Goal: Task Accomplishment & Management: Manage account settings

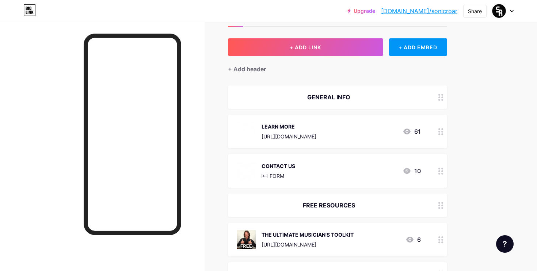
scroll to position [37, 0]
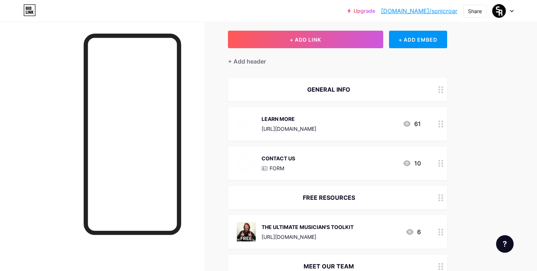
click at [445, 127] on div at bounding box center [441, 124] width 12 height 34
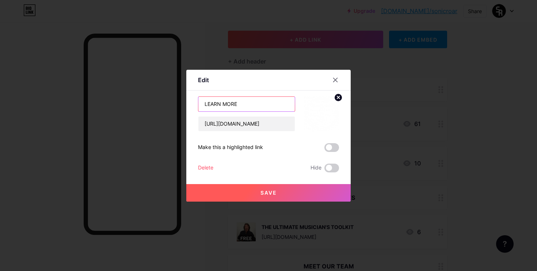
drag, startPoint x: 236, startPoint y: 106, endPoint x: 190, endPoint y: 103, distance: 46.5
click at [191, 103] on div "Edit Content YouTube Play YouTube video without leaving your page. ADD Vimeo Pl…" at bounding box center [268, 136] width 164 height 132
type input "ABOUT SONIC ROAR"
click at [254, 194] on button "Save" at bounding box center [268, 193] width 164 height 18
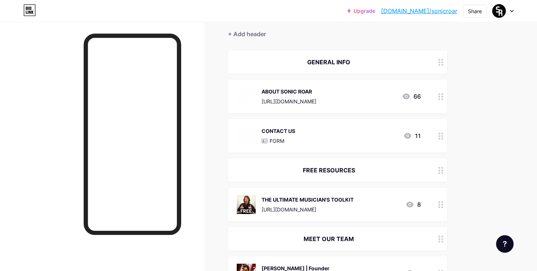
scroll to position [65, 0]
click at [357, 206] on div "THE ULTIMATE MUSICIAN'S TOOLKIT [URL][DOMAIN_NAME] 8" at bounding box center [329, 203] width 184 height 19
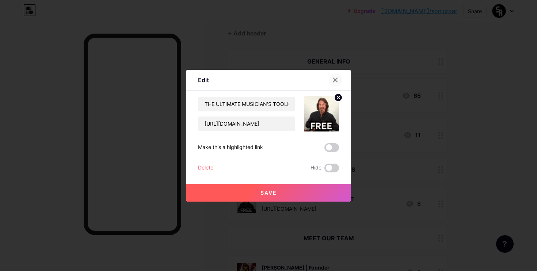
click at [334, 81] on icon at bounding box center [336, 80] width 4 height 4
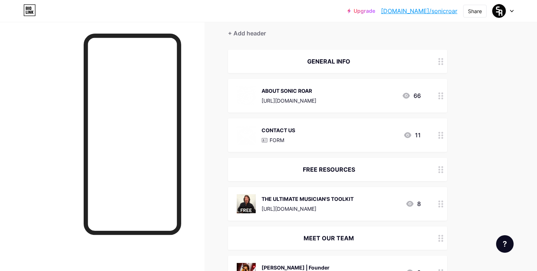
click at [441, 204] on icon at bounding box center [440, 204] width 5 height 7
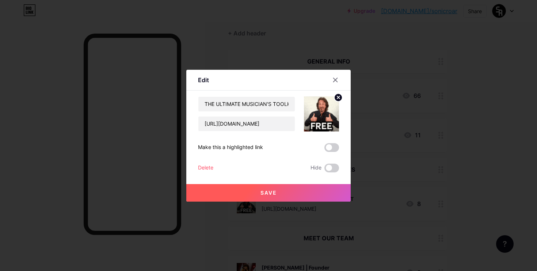
click at [208, 166] on div "Delete" at bounding box center [205, 168] width 15 height 9
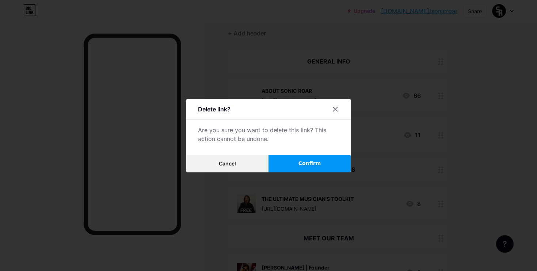
click at [305, 161] on span "Confirm" at bounding box center [309, 164] width 23 height 8
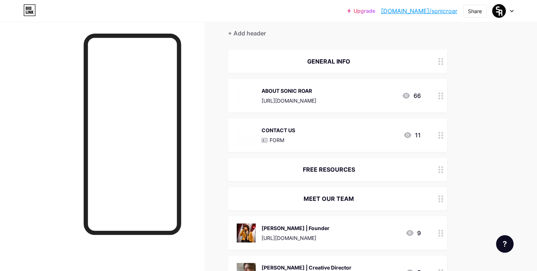
click at [445, 168] on div at bounding box center [441, 169] width 12 height 23
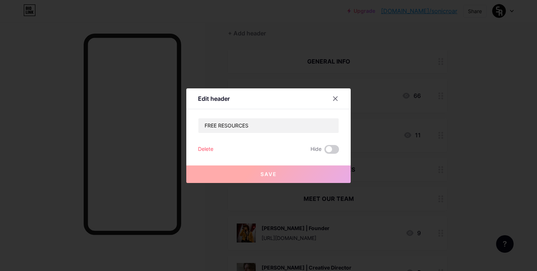
click at [200, 151] on div "Delete" at bounding box center [205, 149] width 15 height 9
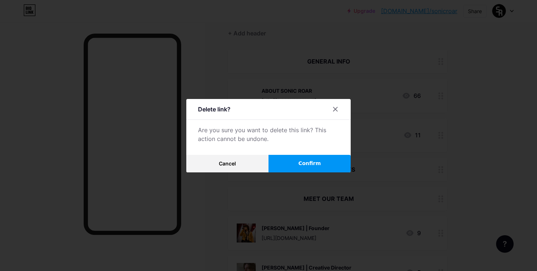
click at [278, 159] on button "Confirm" at bounding box center [310, 164] width 82 height 18
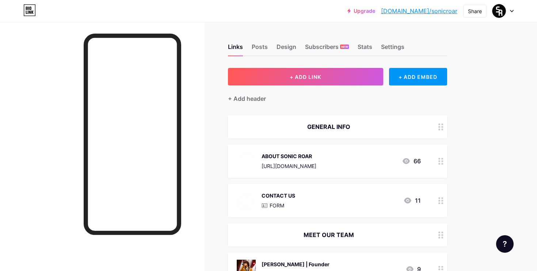
scroll to position [5, 0]
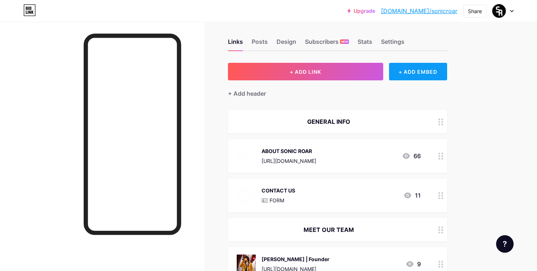
click at [398, 74] on div "+ ADD EMBED" at bounding box center [418, 72] width 58 height 18
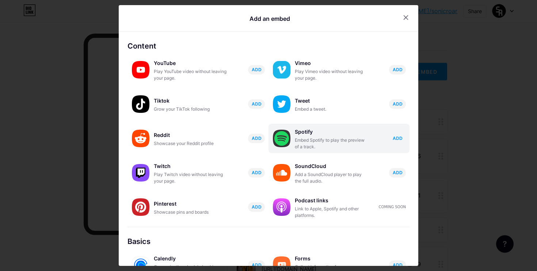
click at [394, 137] on span "ADD" at bounding box center [398, 138] width 10 height 6
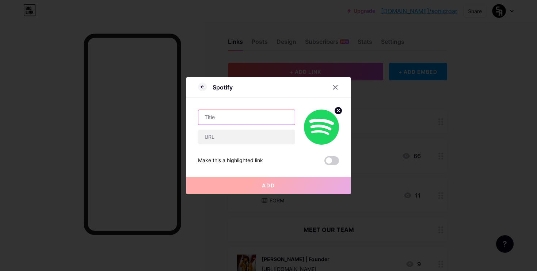
click at [251, 118] on input "text" at bounding box center [246, 117] width 96 height 15
type input "s"
type input "SONIC ROAR releases"
click at [337, 113] on circle at bounding box center [338, 111] width 8 height 8
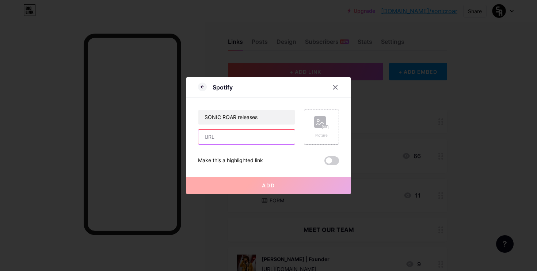
click at [213, 139] on input "text" at bounding box center [246, 137] width 96 height 15
paste input "[URL][DOMAIN_NAME]"
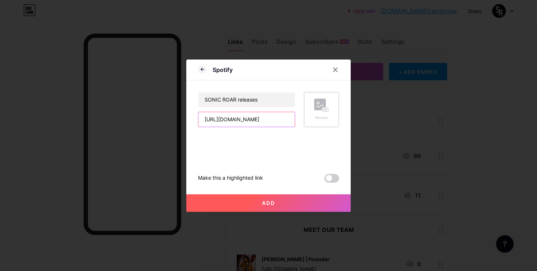
type input "[URL][DOMAIN_NAME]"
click at [268, 203] on span "Add" at bounding box center [268, 203] width 13 height 6
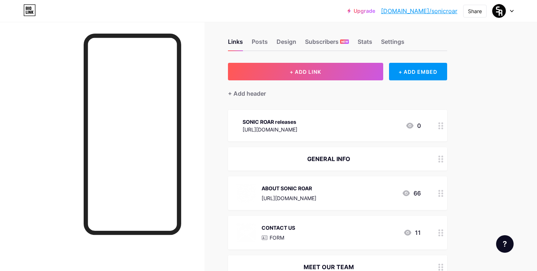
click at [438, 126] on icon at bounding box center [440, 125] width 5 height 7
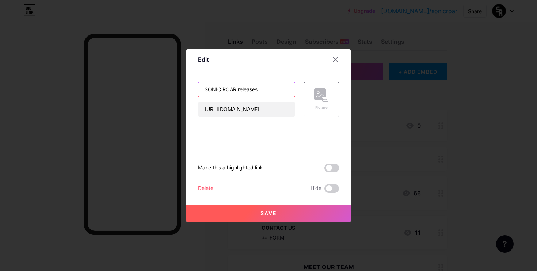
click at [204, 89] on input "SONIC ROAR releases" at bounding box center [246, 89] width 96 height 15
type input "Spotify Playlist - SONIC ROAR releases"
click at [260, 217] on button "Save" at bounding box center [268, 214] width 164 height 18
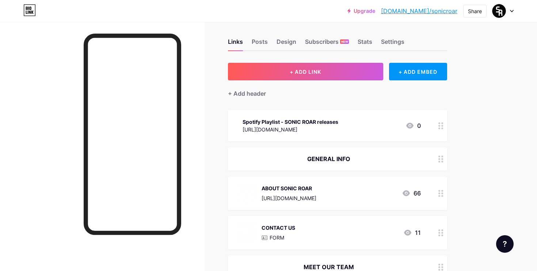
scroll to position [20, 0]
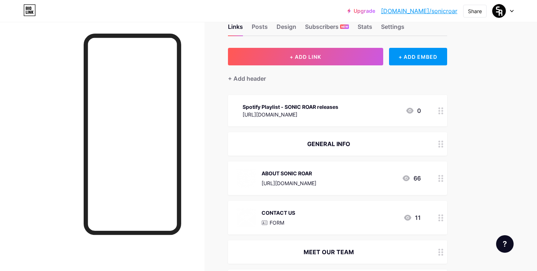
click at [442, 13] on link "[DOMAIN_NAME]/sonicroar" at bounding box center [419, 11] width 76 height 9
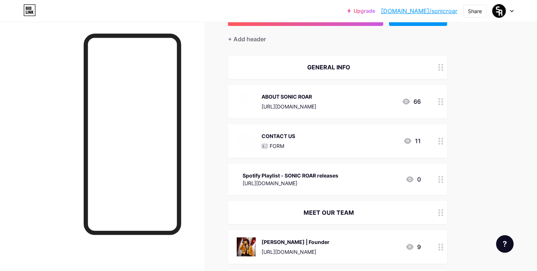
scroll to position [61, 0]
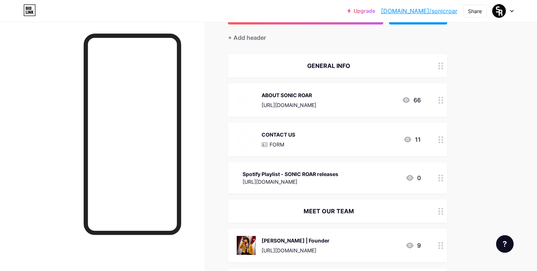
drag, startPoint x: 444, startPoint y: 112, endPoint x: 453, endPoint y: 1, distance: 111.1
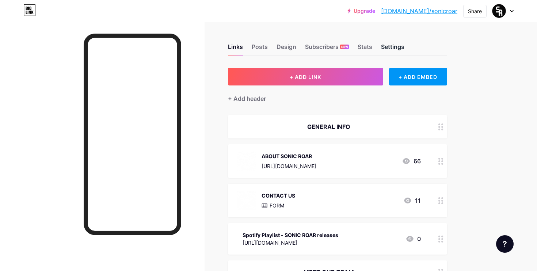
click at [394, 48] on div "Settings" at bounding box center [392, 48] width 23 height 13
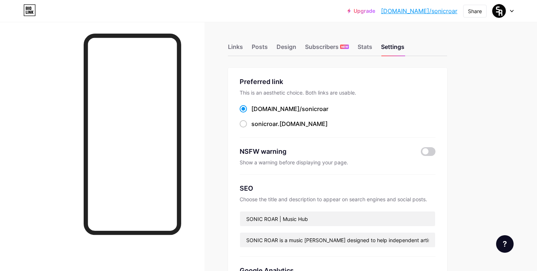
click at [379, 49] on div "Links Posts Design Subscribers NEW Stats Settings" at bounding box center [337, 44] width 219 height 26
click at [368, 49] on div "Stats" at bounding box center [365, 48] width 15 height 13
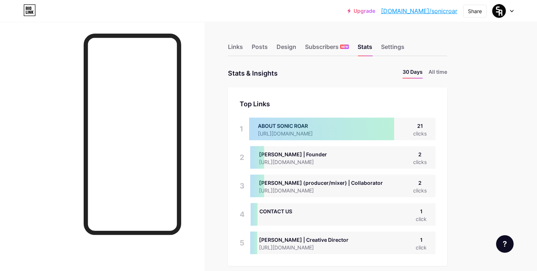
scroll to position [271, 537]
click at [327, 47] on div "Subscribers NEW" at bounding box center [327, 48] width 44 height 13
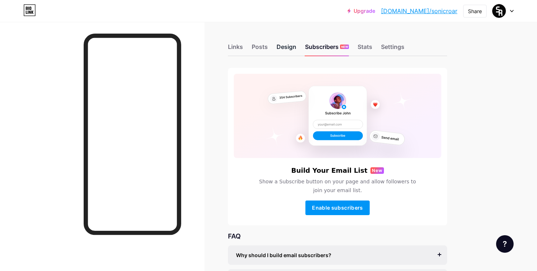
click at [286, 47] on div "Design" at bounding box center [287, 48] width 20 height 13
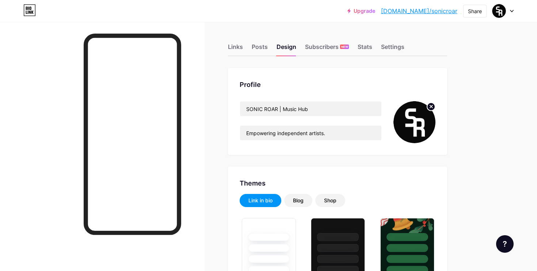
type input "#de1d41"
type input "#ffffff"
click at [322, 130] on input "Empowering independent artists." at bounding box center [310, 133] width 141 height 15
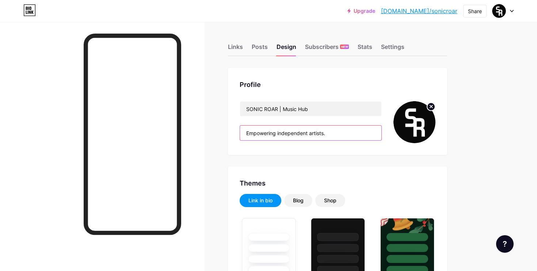
paste input "ie artists with distro, promo & pro sound. Let's make hi"
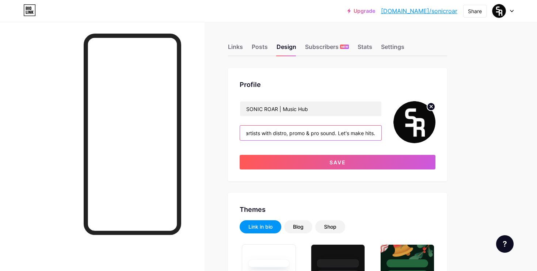
scroll to position [0, 46]
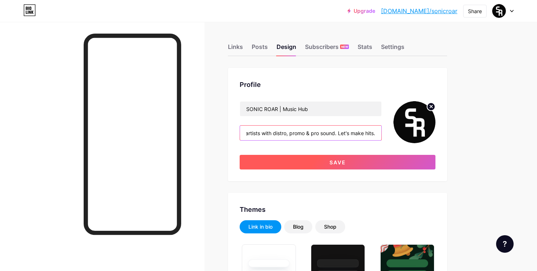
type input "Empowering indie artists with distro, promo & pro sound. Let's make hits."
click at [342, 165] on span "Save" at bounding box center [338, 162] width 16 height 6
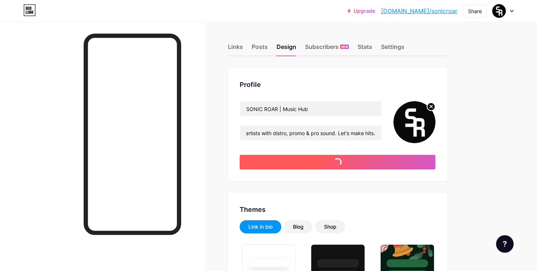
scroll to position [0, 0]
type input "#ffffff"
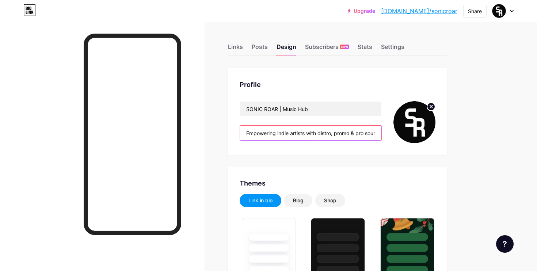
click at [364, 131] on input "Empowering indie artists with distro, promo & pro sound. Let's make hits." at bounding box center [310, 133] width 141 height 15
drag, startPoint x: 338, startPoint y: 134, endPoint x: 439, endPoint y: 141, distance: 101.9
click at [439, 141] on div "Profile SONIC ROAR | Music Hub Empowering indie artists with distro, promo & pr…" at bounding box center [337, 111] width 219 height 87
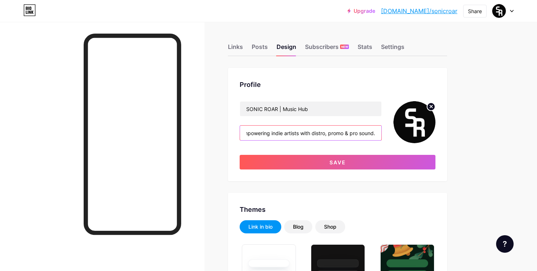
scroll to position [0, 8]
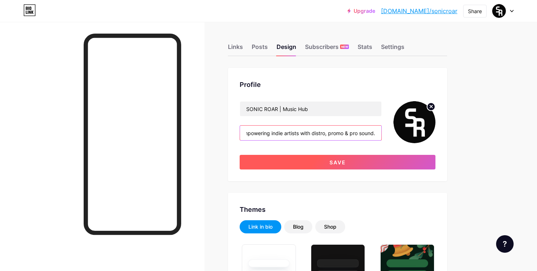
type input "Empowering indie artists with distro, promo & pro sound."
click at [395, 159] on button "Save" at bounding box center [338, 162] width 196 height 15
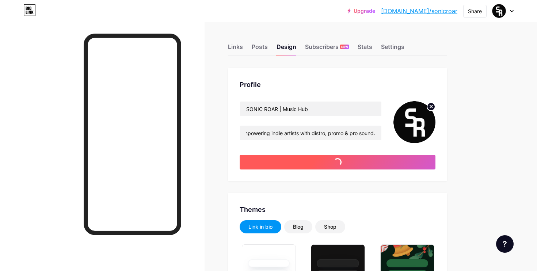
scroll to position [0, 0]
type input "#ffffff"
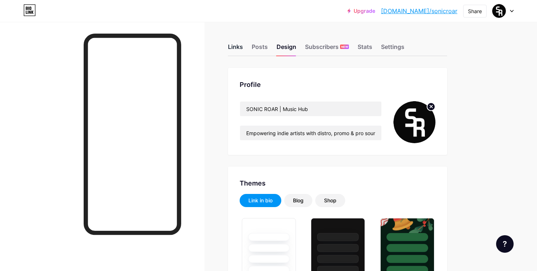
click at [232, 44] on div "Links" at bounding box center [235, 48] width 15 height 13
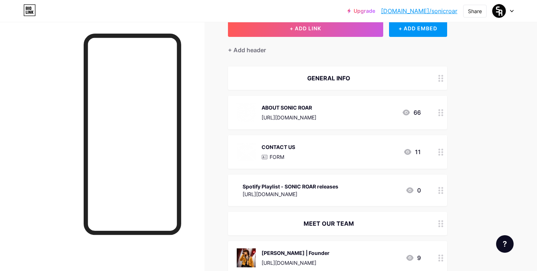
scroll to position [44, 0]
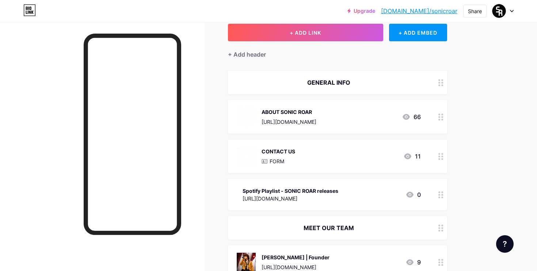
click at [443, 82] on icon at bounding box center [440, 82] width 5 height 7
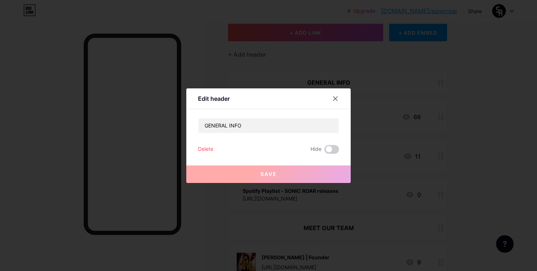
click at [207, 151] on div "Delete" at bounding box center [205, 149] width 15 height 9
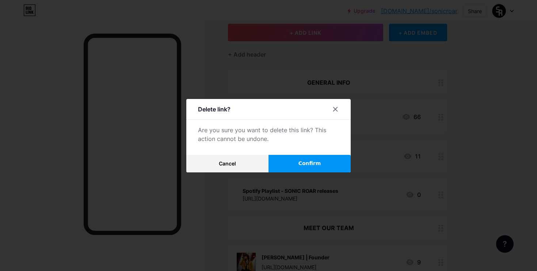
click at [308, 161] on span "Confirm" at bounding box center [309, 164] width 23 height 8
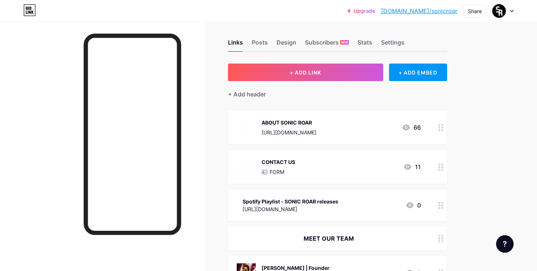
scroll to position [0, 0]
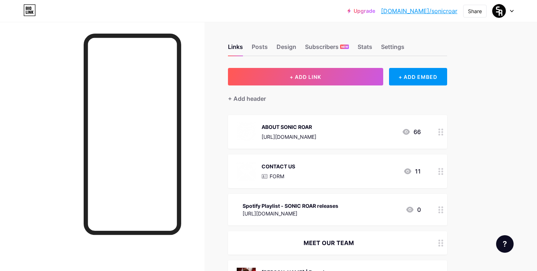
click at [440, 211] on icon at bounding box center [440, 209] width 5 height 7
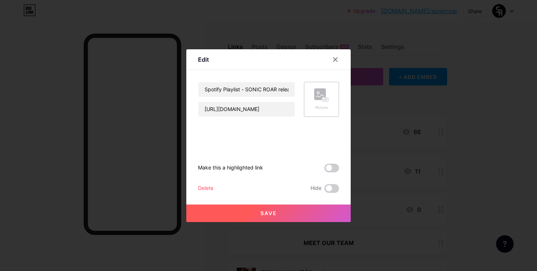
click at [321, 99] on rect at bounding box center [320, 94] width 12 height 12
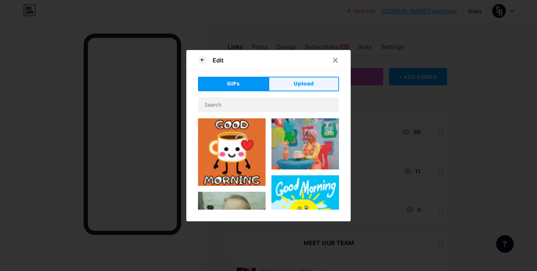
click at [299, 85] on span "Upload" at bounding box center [304, 84] width 20 height 8
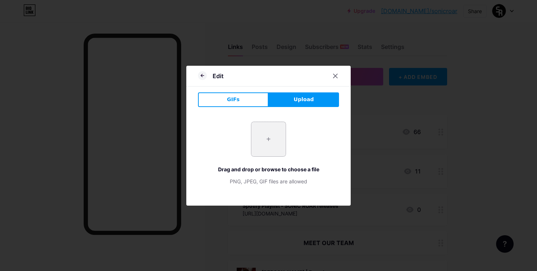
click at [265, 132] on input "file" at bounding box center [268, 139] width 34 height 34
type input "C:\fakepath\PLAYLIST.png"
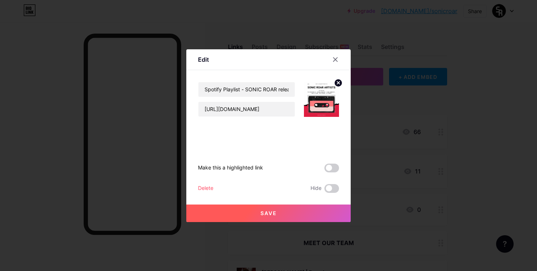
click at [293, 213] on button "Save" at bounding box center [268, 214] width 164 height 18
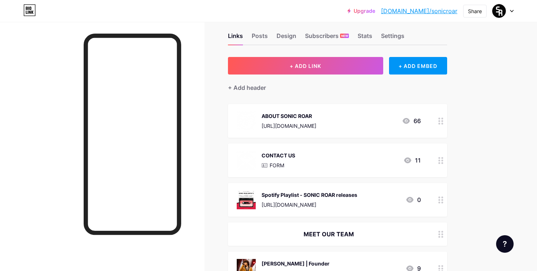
scroll to position [4, 0]
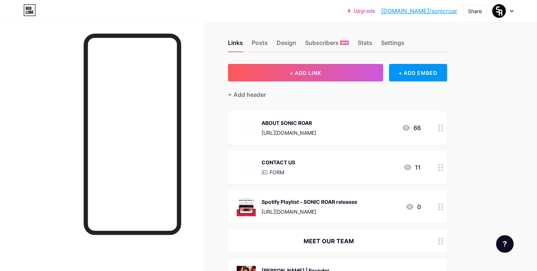
click at [250, 40] on div "Links Posts Design Subscribers NEW Stats Settings" at bounding box center [337, 40] width 219 height 26
click at [280, 42] on div "Design" at bounding box center [287, 44] width 20 height 13
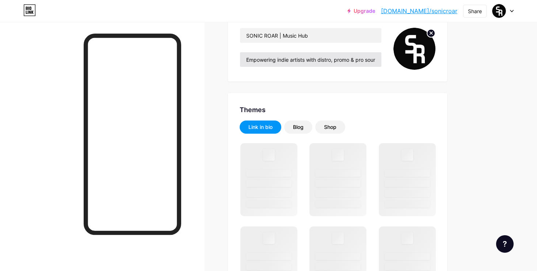
scroll to position [73, 0]
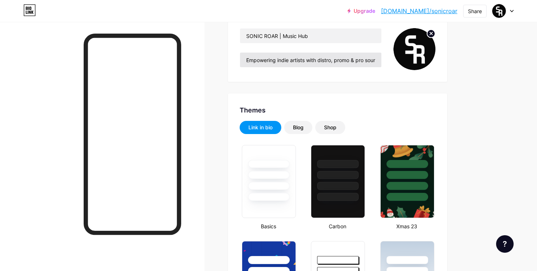
type input "#de1d41"
type input "#ffffff"
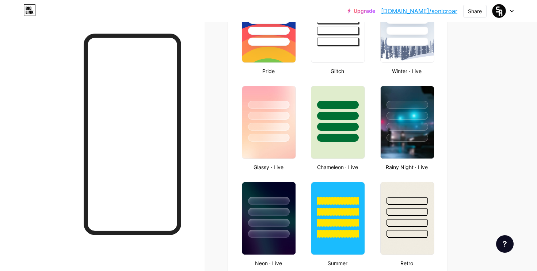
scroll to position [0, 0]
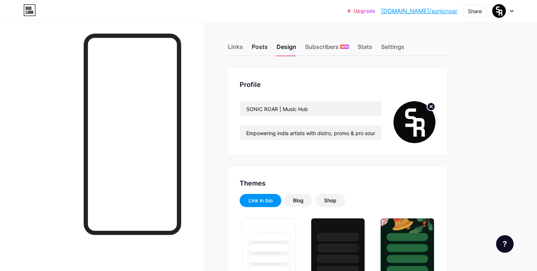
click at [259, 48] on div "Posts" at bounding box center [260, 48] width 16 height 13
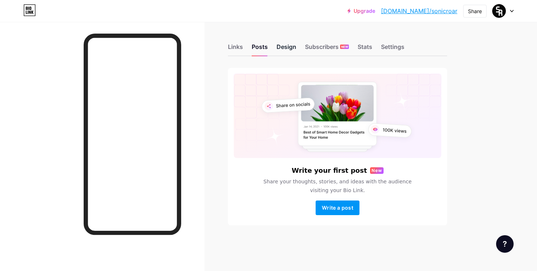
click at [288, 50] on div "Design" at bounding box center [287, 48] width 20 height 13
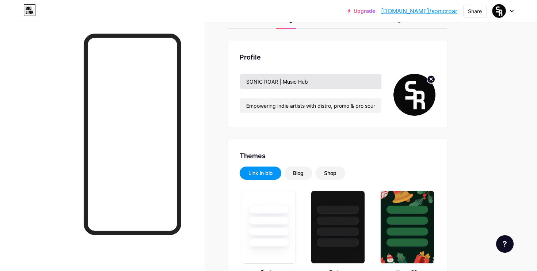
scroll to position [8, 0]
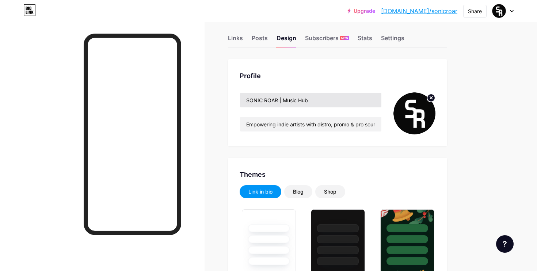
type input "#de1d41"
type input "#ffffff"
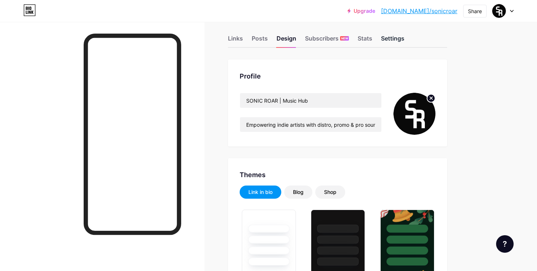
click at [383, 39] on div "Settings" at bounding box center [392, 40] width 23 height 13
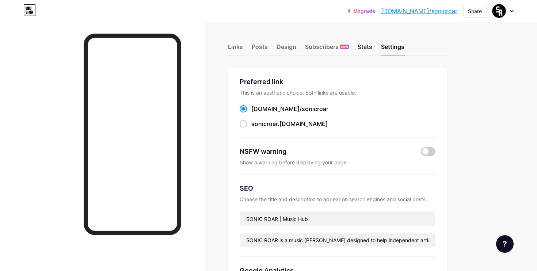
click at [369, 45] on div "Stats" at bounding box center [365, 48] width 15 height 13
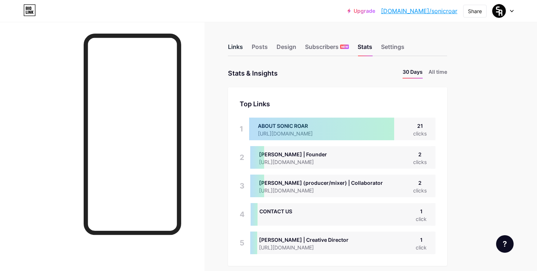
scroll to position [271, 537]
click at [240, 49] on div "Links" at bounding box center [235, 48] width 15 height 13
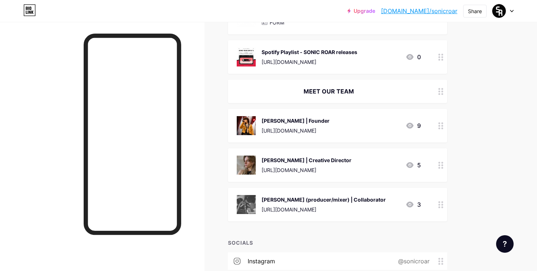
scroll to position [165, 0]
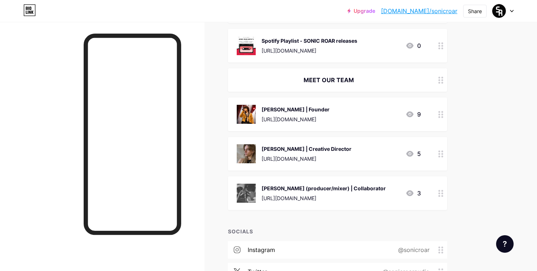
click at [442, 112] on icon at bounding box center [440, 114] width 5 height 7
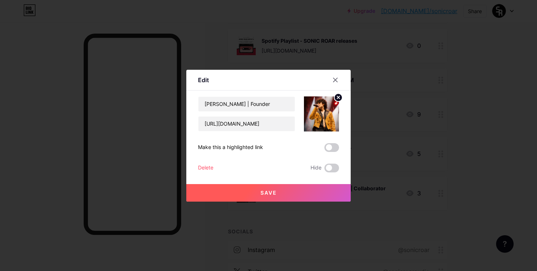
click at [210, 167] on div "Delete" at bounding box center [205, 168] width 15 height 9
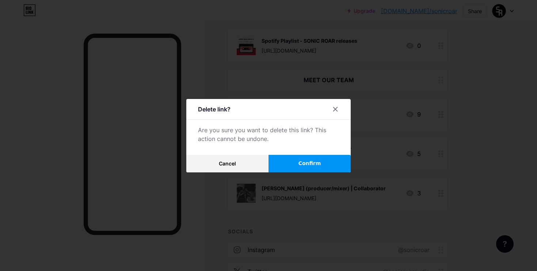
click at [319, 161] on span "Confirm" at bounding box center [309, 164] width 23 height 8
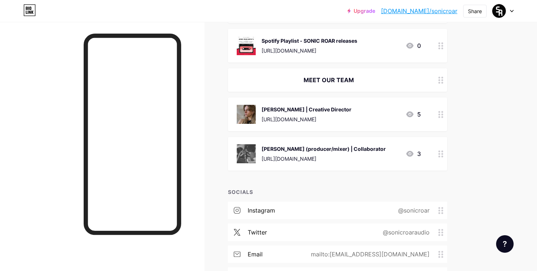
click at [442, 116] on circle at bounding box center [442, 117] width 2 height 2
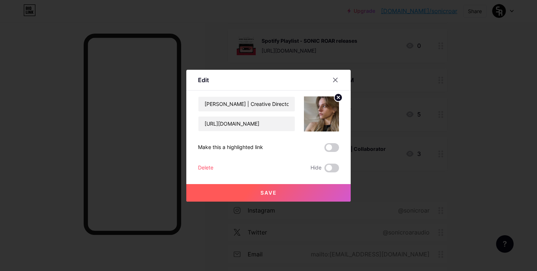
click at [205, 167] on div "Delete" at bounding box center [205, 168] width 15 height 9
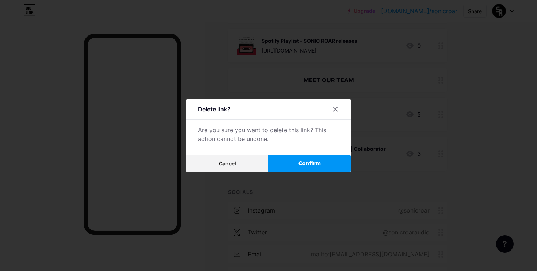
click at [275, 165] on button "Confirm" at bounding box center [310, 164] width 82 height 18
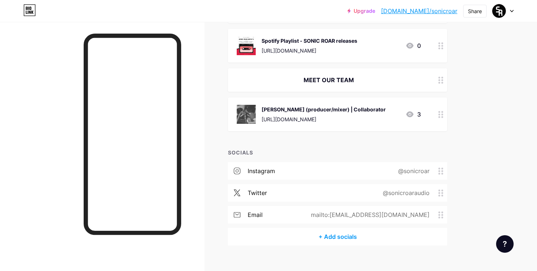
click at [441, 112] on icon at bounding box center [440, 114] width 5 height 7
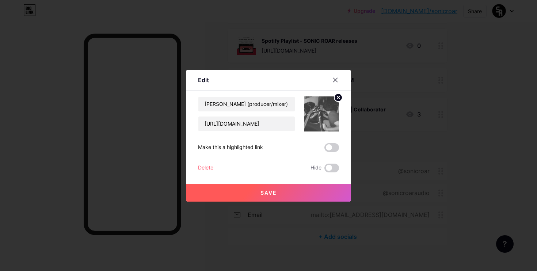
click at [206, 167] on div "Delete" at bounding box center [205, 168] width 15 height 9
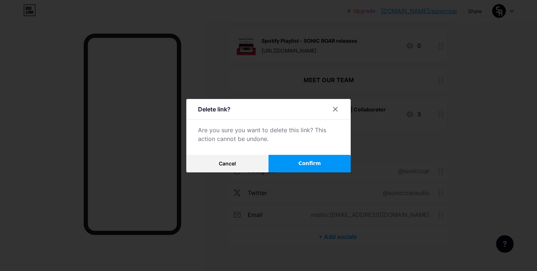
click at [290, 164] on button "Confirm" at bounding box center [310, 164] width 82 height 18
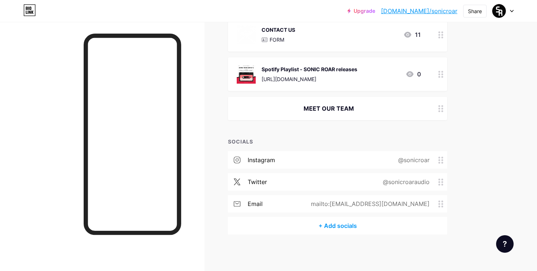
scroll to position [136, 0]
click at [442, 111] on circle at bounding box center [442, 112] width 2 height 2
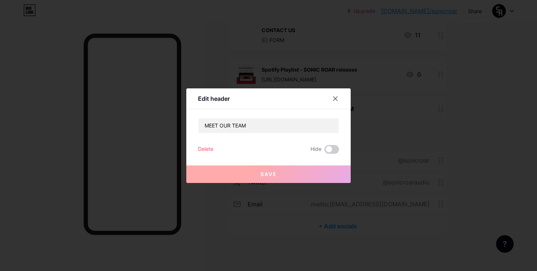
click at [211, 147] on div "Delete" at bounding box center [205, 149] width 15 height 9
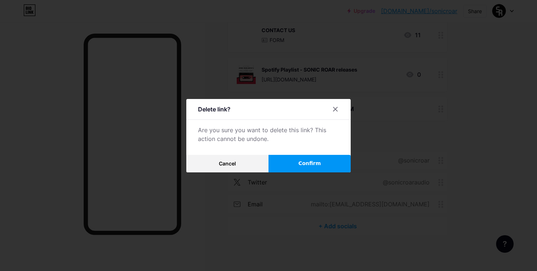
click at [309, 165] on span "Confirm" at bounding box center [309, 164] width 23 height 8
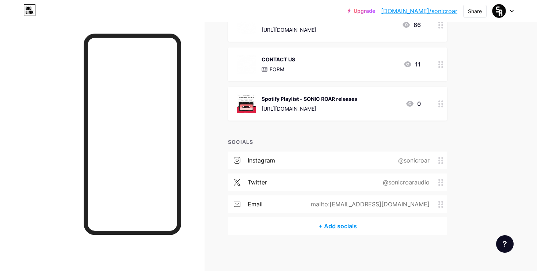
scroll to position [0, 0]
